Goal: Task Accomplishment & Management: Use online tool/utility

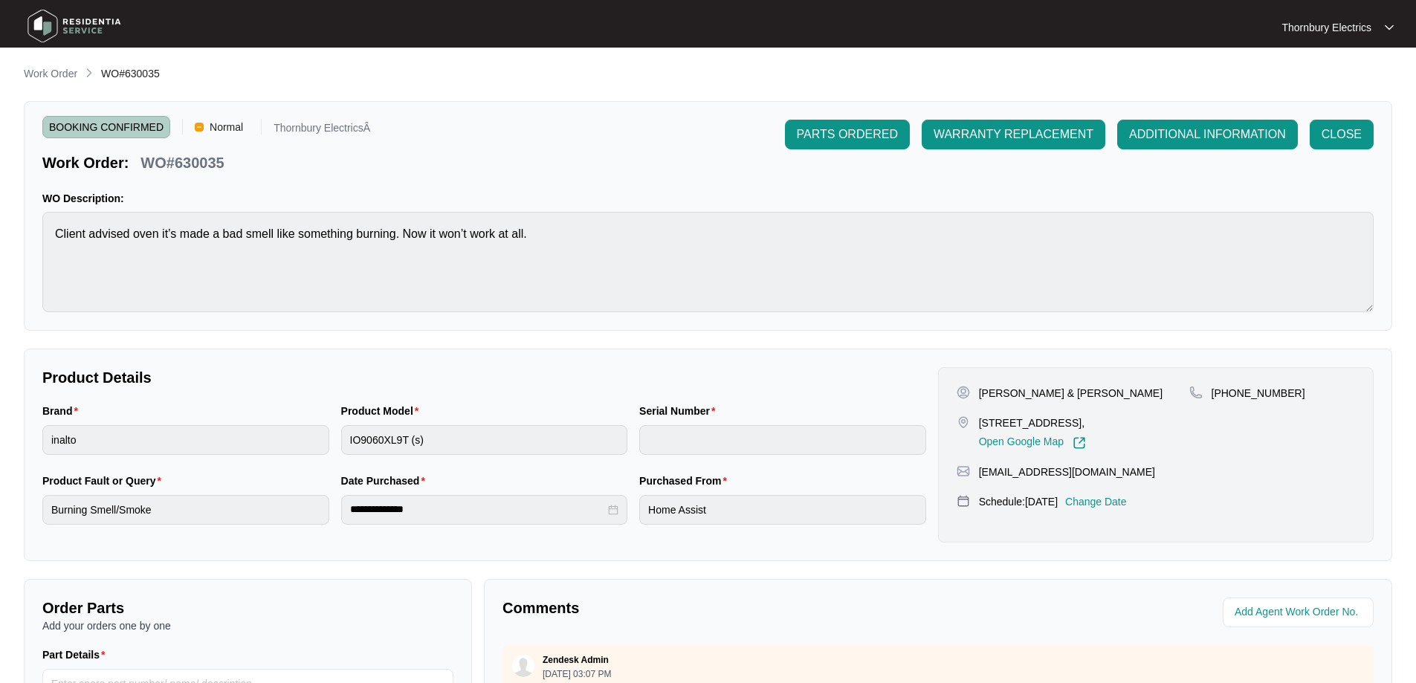
click at [53, 70] on p "Work Order" at bounding box center [51, 73] width 54 height 15
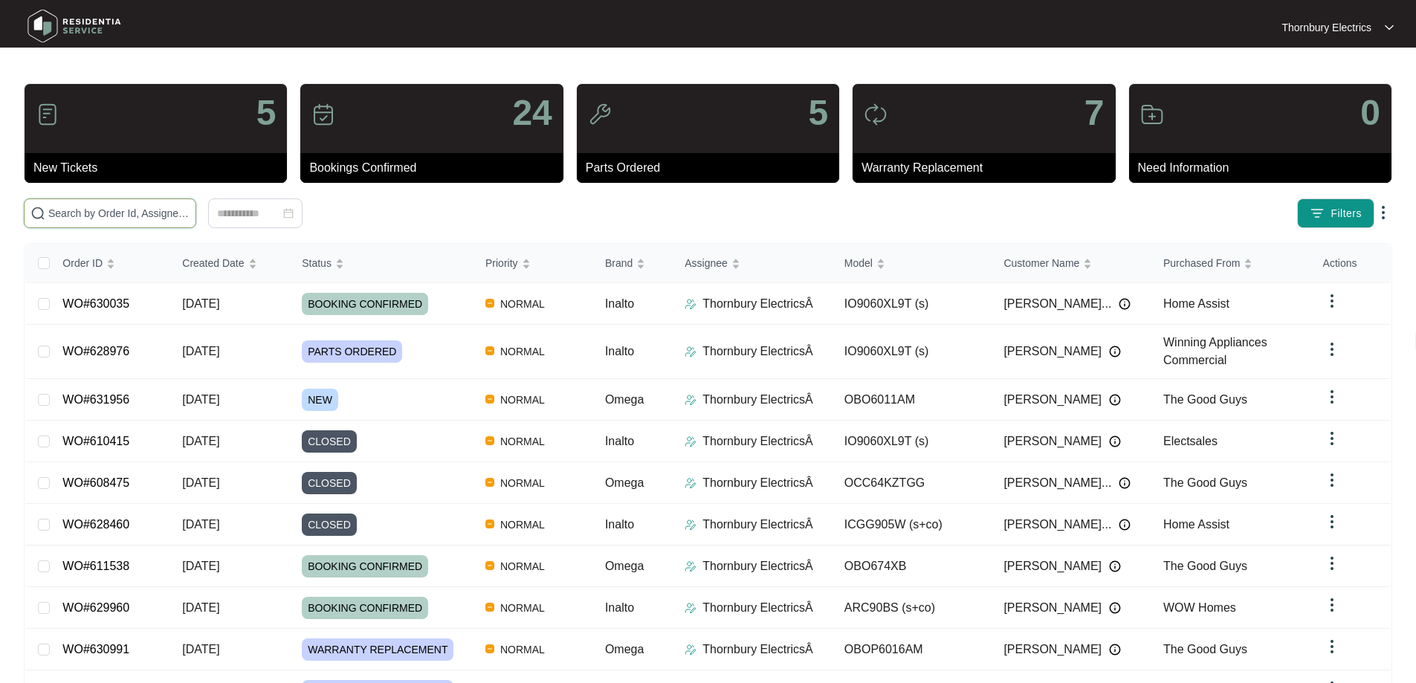
click at [189, 217] on input "text" at bounding box center [118, 213] width 141 height 16
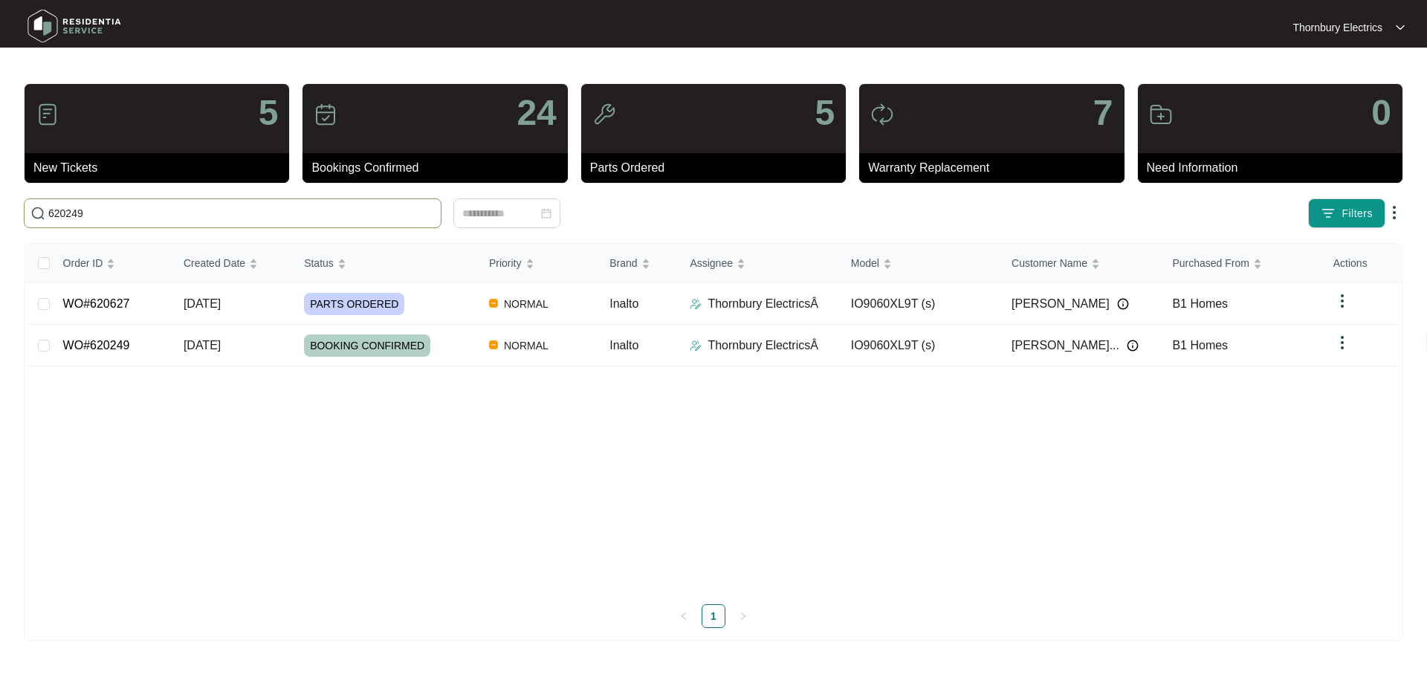
type input "620249"
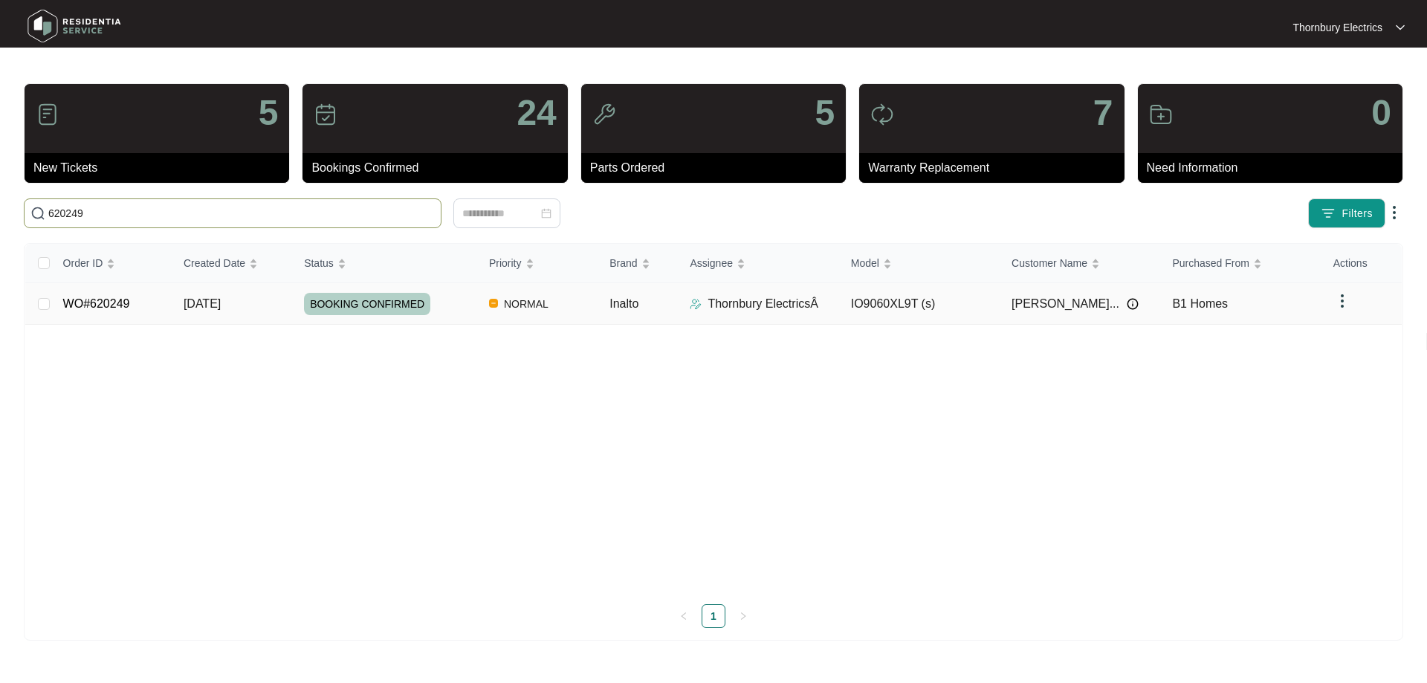
click at [475, 314] on div "BOOKING CONFIRMED" at bounding box center [390, 304] width 173 height 22
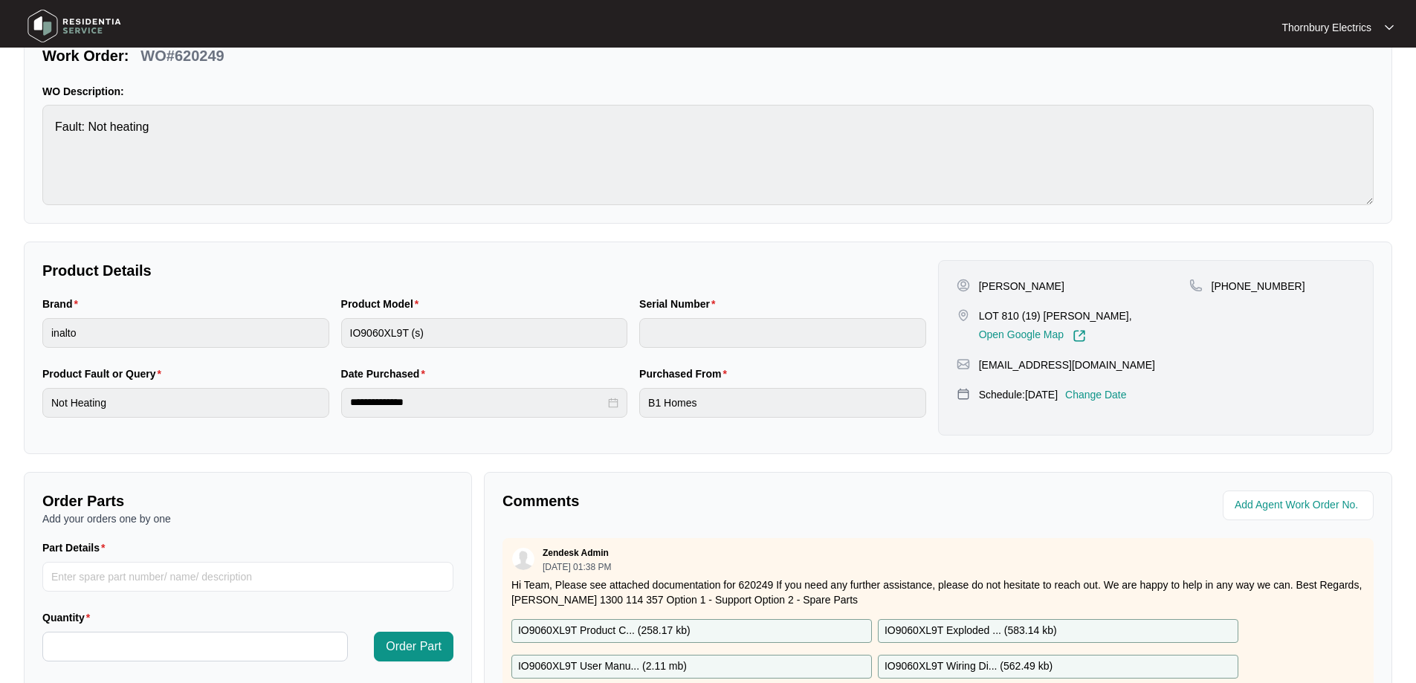
scroll to position [297, 0]
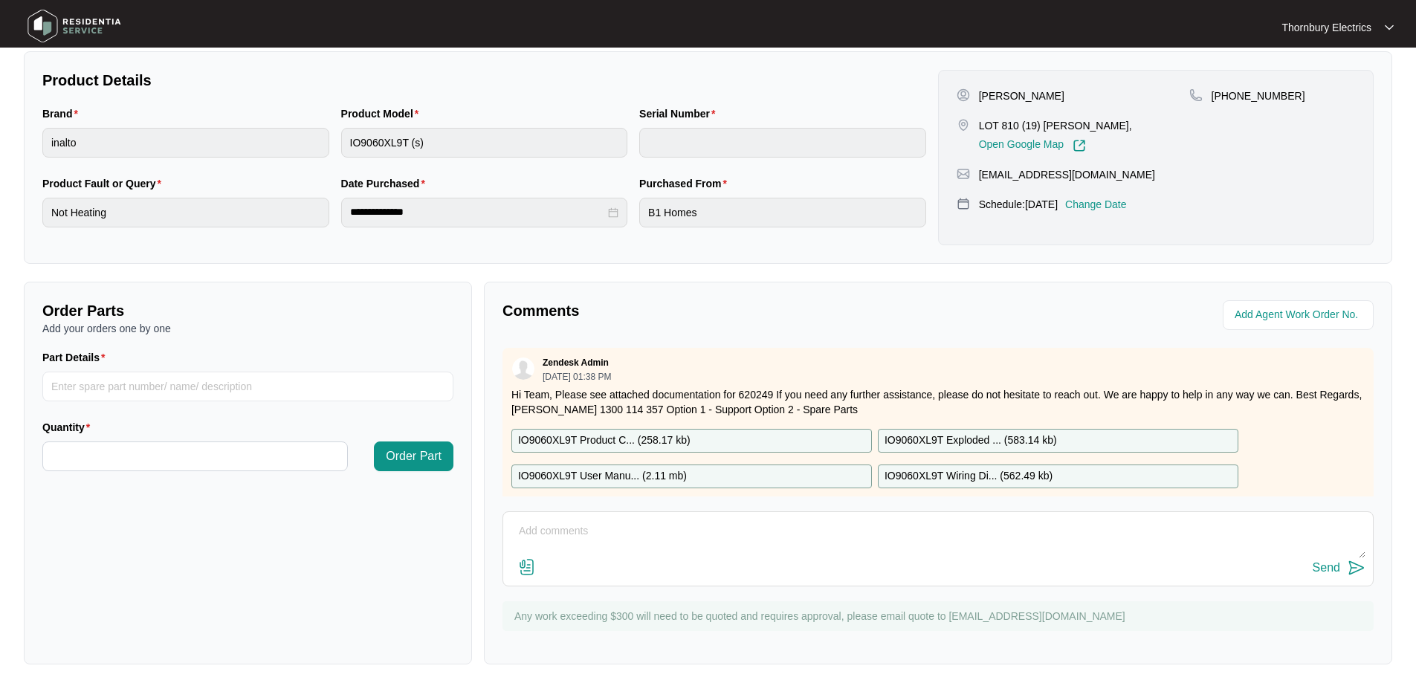
click at [974, 440] on p "IO9060XL9T Exploded ... ( 583.14 kb )" at bounding box center [970, 441] width 172 height 16
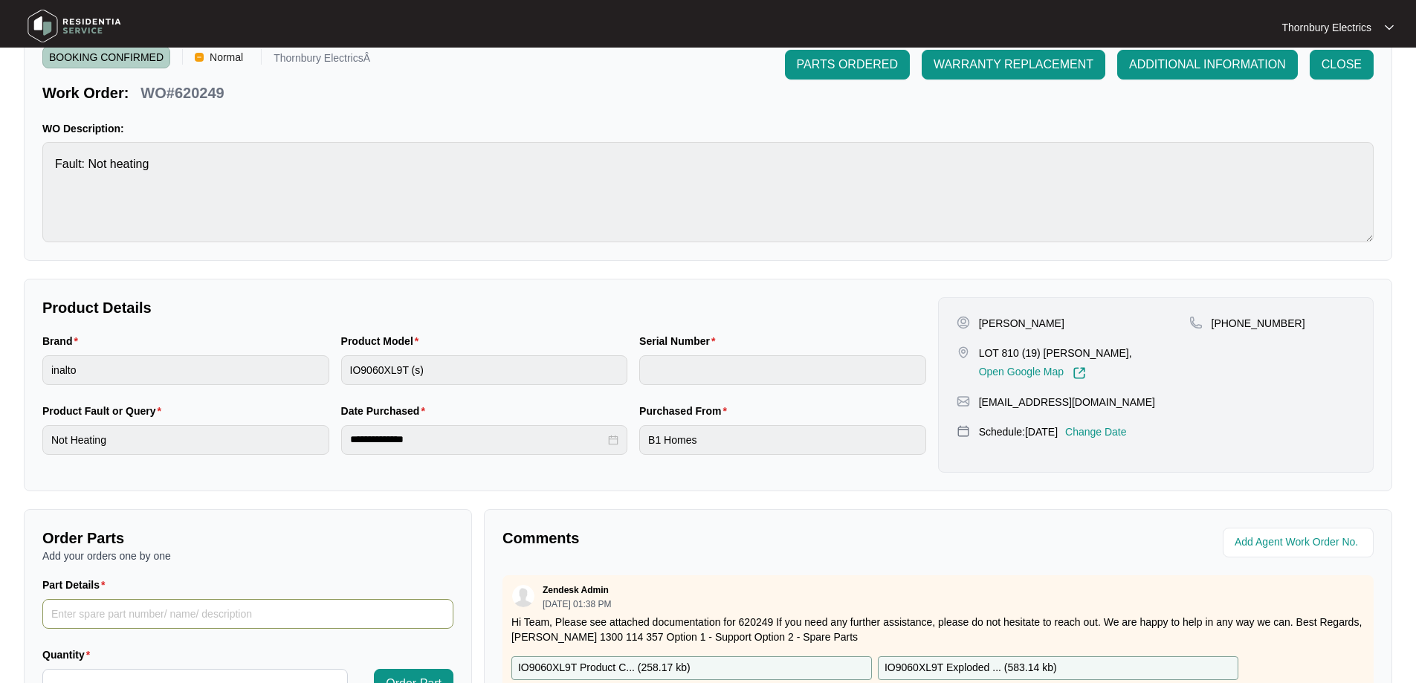
scroll to position [149, 0]
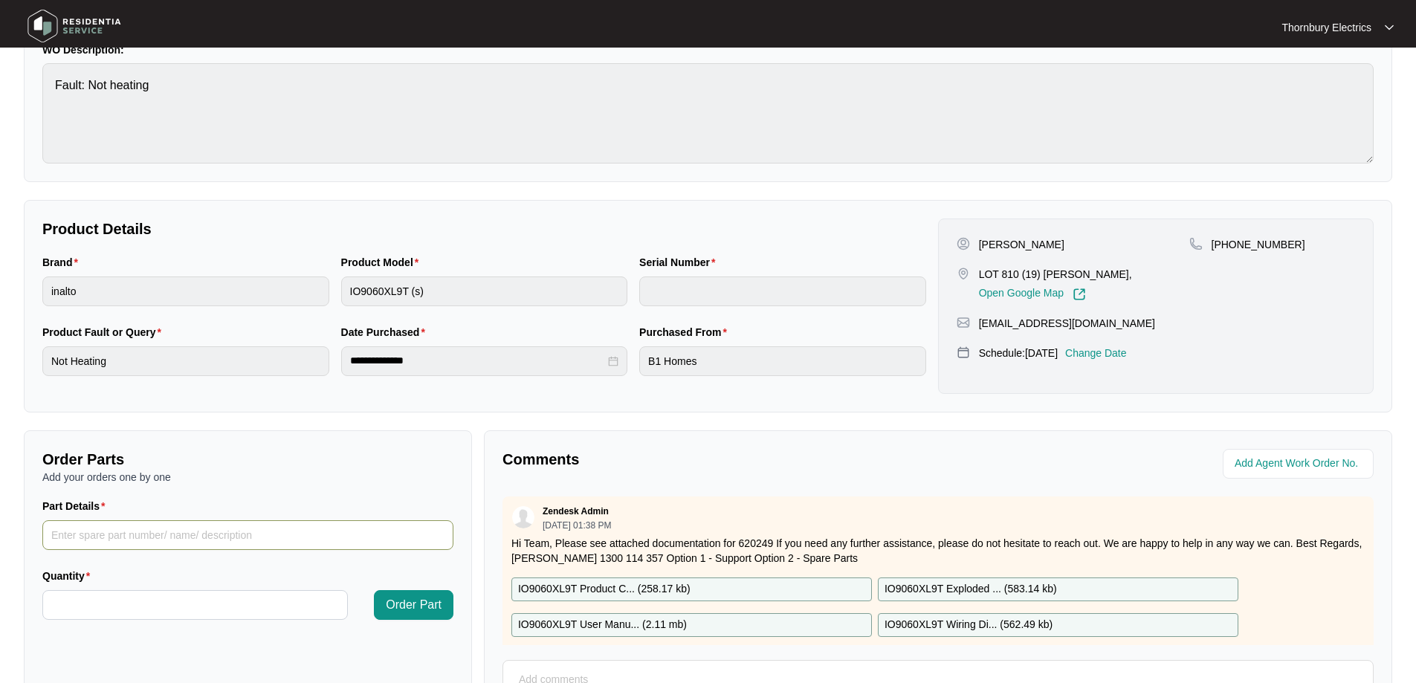
click at [107, 524] on input "Part Details" at bounding box center [247, 535] width 411 height 30
type input "SP12989 Bottom Element"
click at [103, 611] on input "Quantity" at bounding box center [195, 605] width 304 height 28
type input "*"
click at [386, 612] on span "Order Part" at bounding box center [414, 605] width 56 height 18
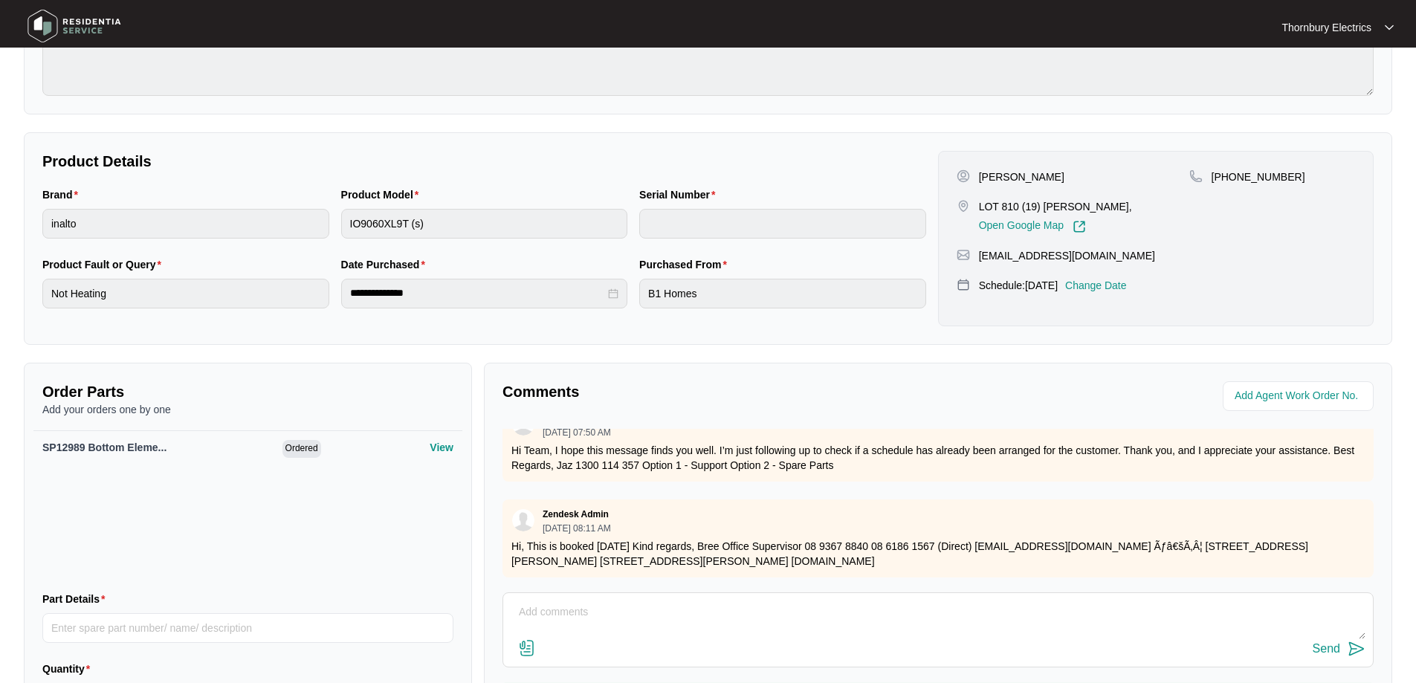
scroll to position [306, 0]
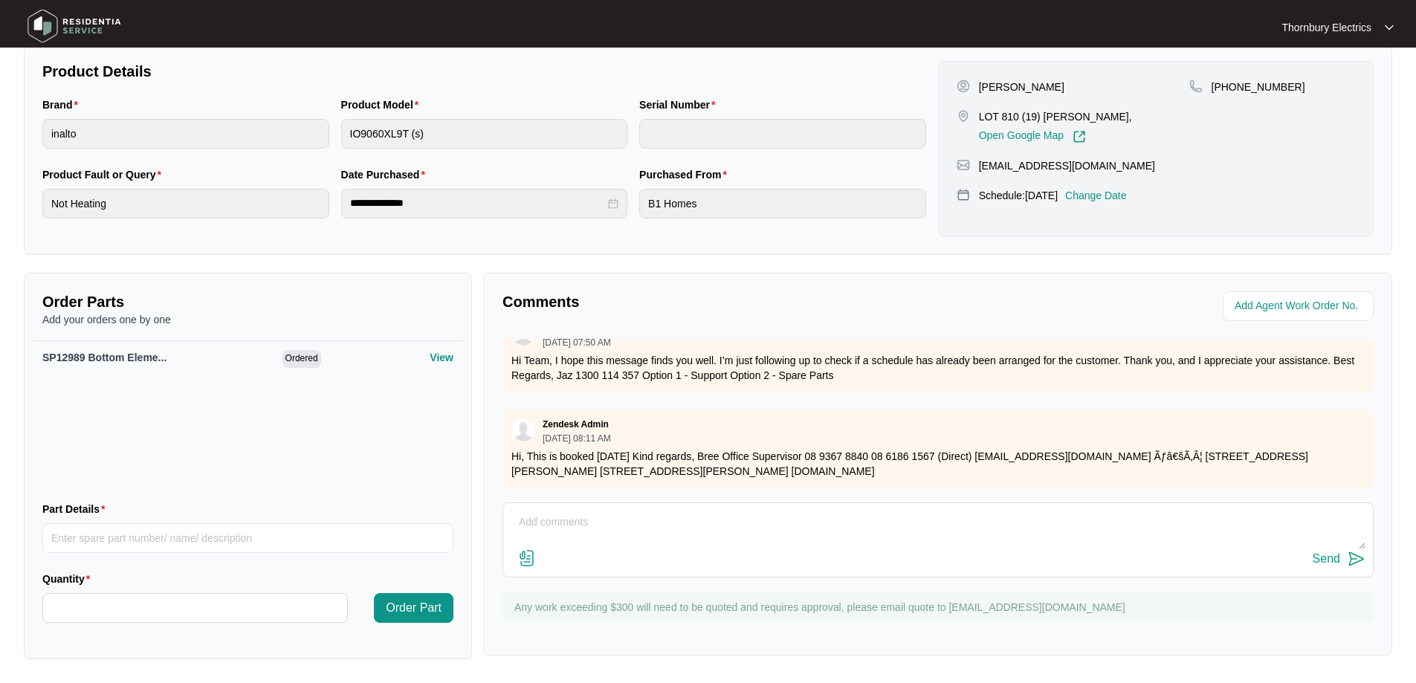
click at [577, 516] on textarea at bounding box center [938, 530] width 855 height 39
paste textarea "Called out to Inalto undermount as unit was not heating Upon testing, found tha…"
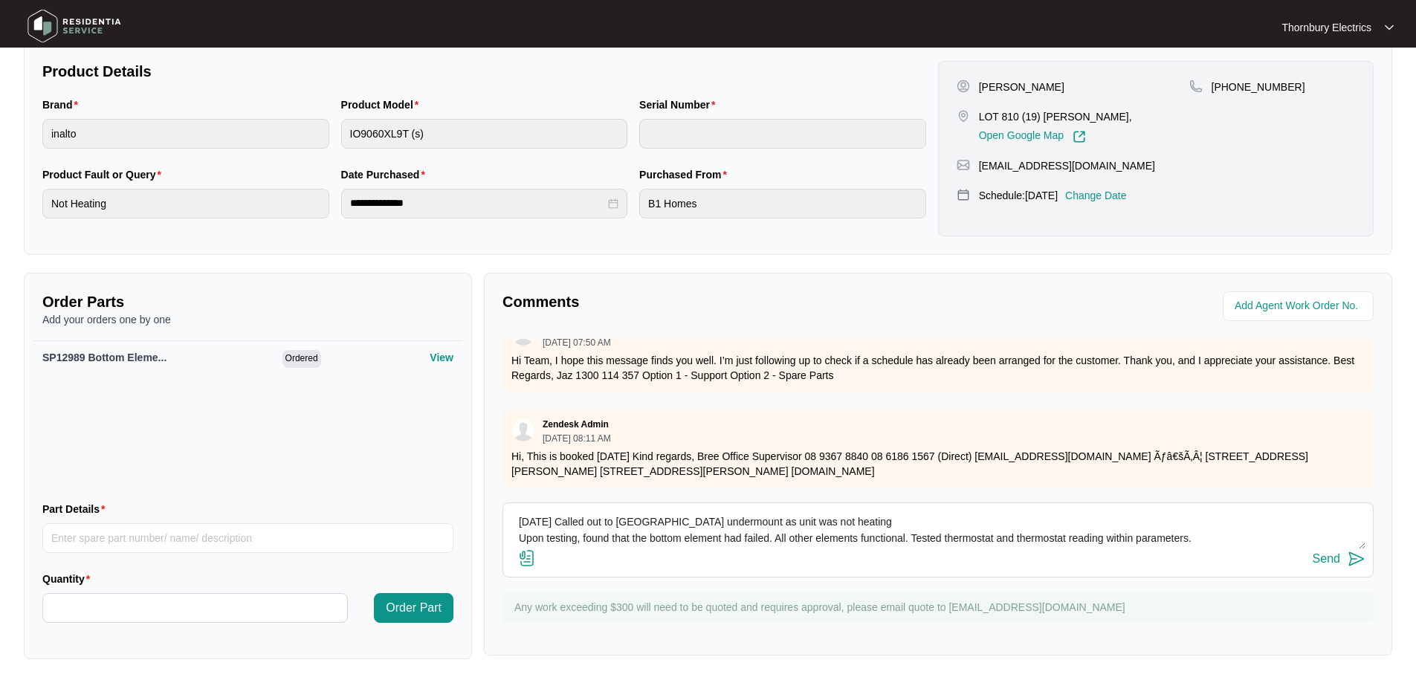
scroll to position [27, 0]
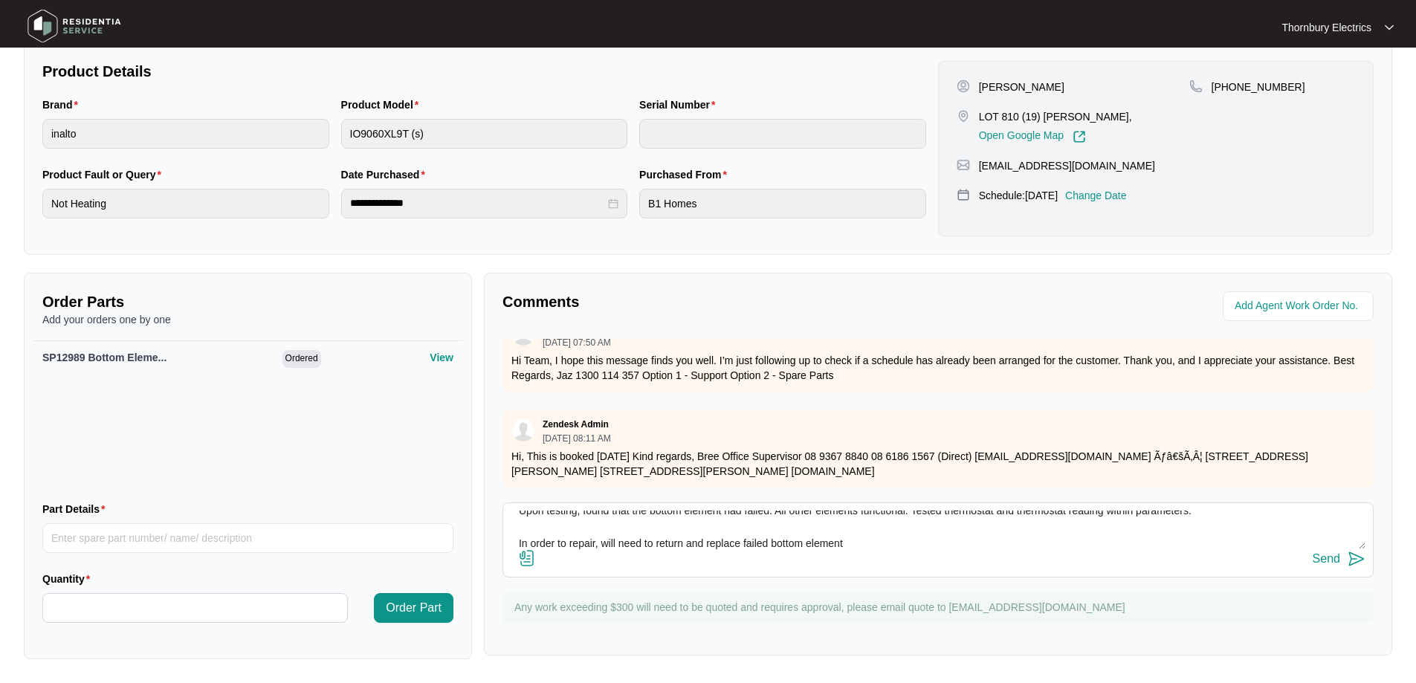
type textarea "[DATE] Called out to [GEOGRAPHIC_DATA] undermount as unit was not heating Upon …"
click at [1357, 562] on img at bounding box center [1356, 559] width 18 height 18
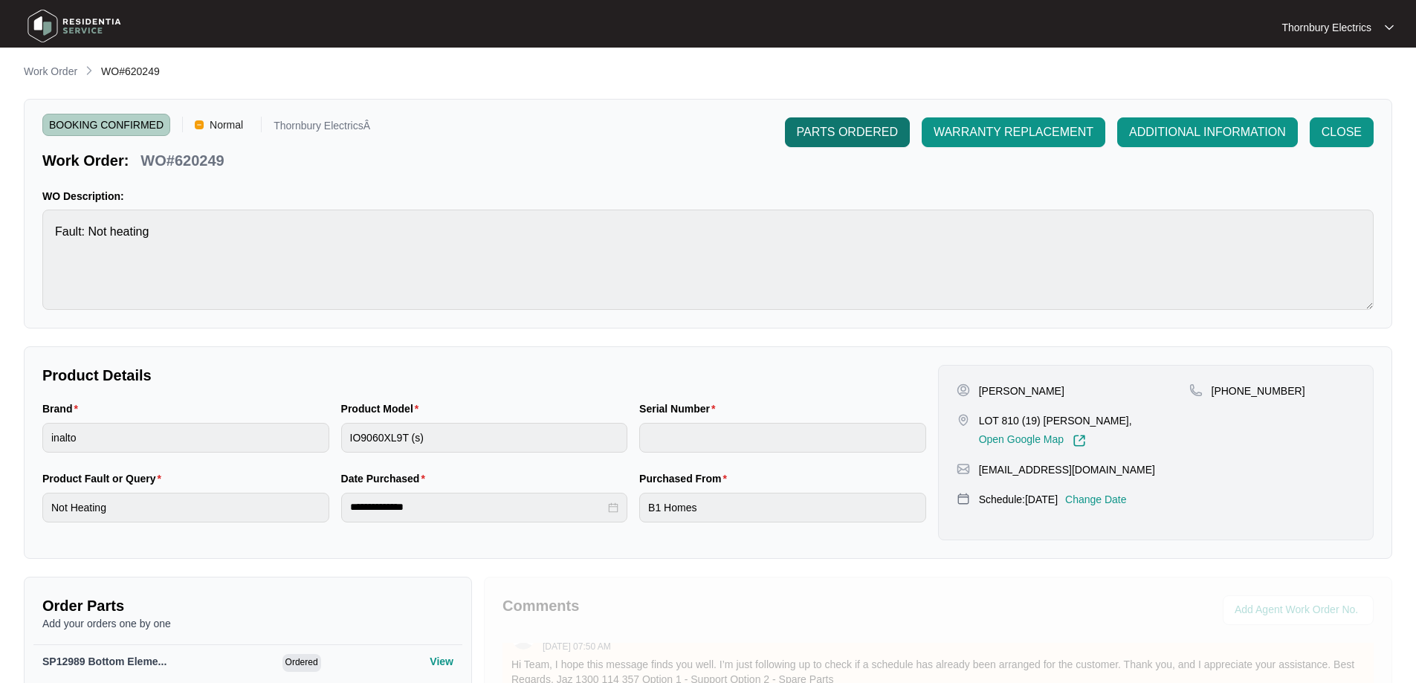
scroll to position [0, 0]
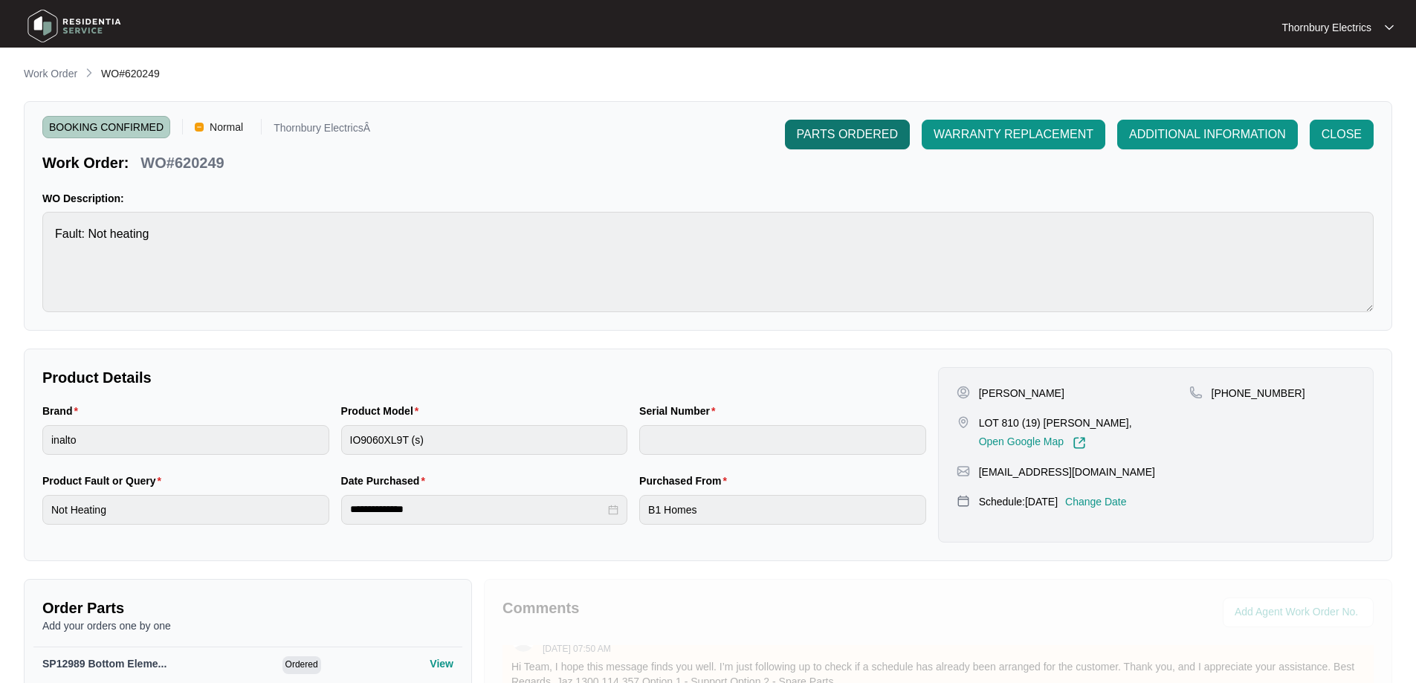
click at [860, 140] on span "PARTS ORDERED" at bounding box center [847, 135] width 101 height 18
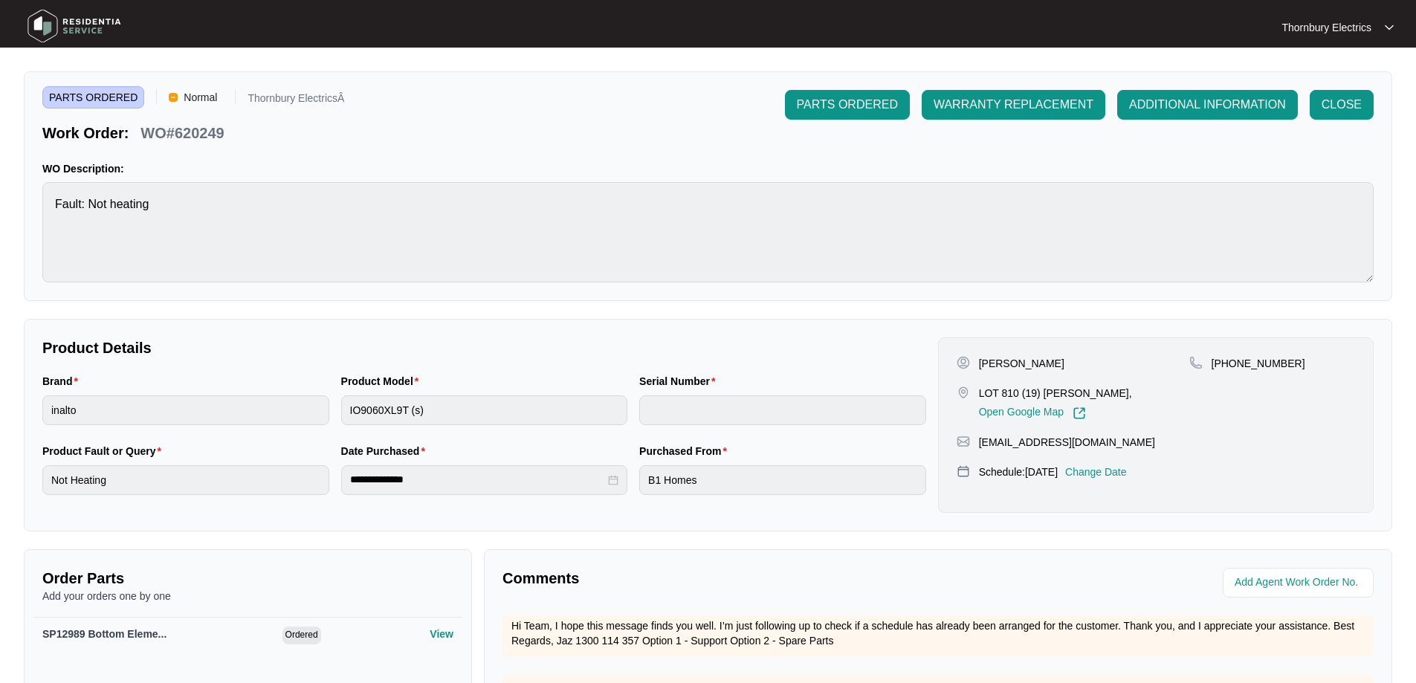
scroll to position [149, 0]
